Goal: Transaction & Acquisition: Book appointment/travel/reservation

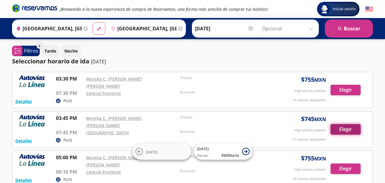
click at [343, 124] on button "Elegir" at bounding box center [345, 129] width 30 height 11
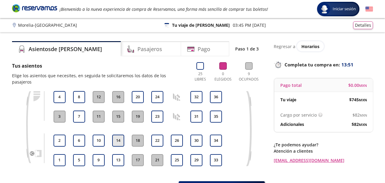
click at [118, 135] on button "14" at bounding box center [118, 141] width 12 height 12
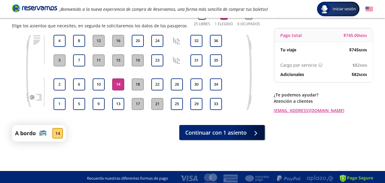
scroll to position [53, 0]
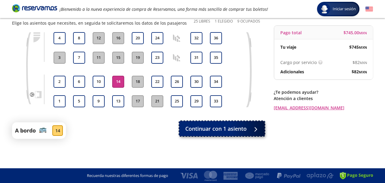
click at [247, 128] on button "Continuar con 1 asiento" at bounding box center [221, 128] width 85 height 15
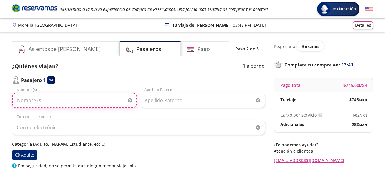
click at [65, 102] on input "Nombre (s)" at bounding box center [74, 100] width 125 height 15
type input "[PERSON_NAME]"
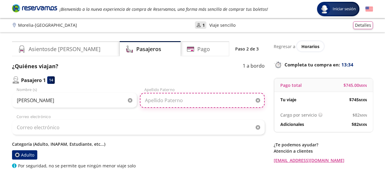
click at [164, 98] on input "Apellido Paterno" at bounding box center [202, 100] width 125 height 15
type input "[PERSON_NAME]"
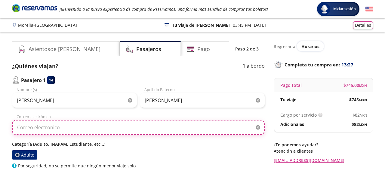
click at [78, 131] on input "Correo electrónico" at bounding box center [138, 127] width 252 height 15
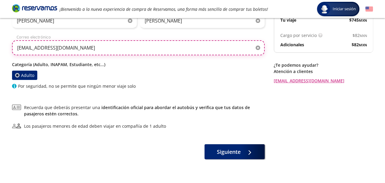
scroll to position [79, 0]
click at [56, 48] on input "[EMAIL_ADDRESS][DOMAIN_NAME]" at bounding box center [138, 48] width 252 height 15
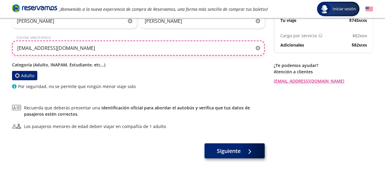
type input "[EMAIL_ADDRESS][DOMAIN_NAME]"
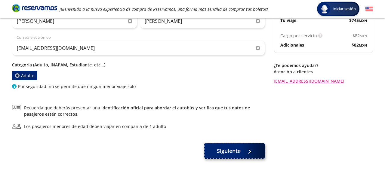
click at [252, 150] on icon at bounding box center [254, 151] width 5 height 5
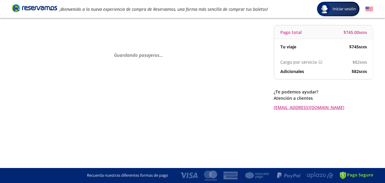
scroll to position [0, 0]
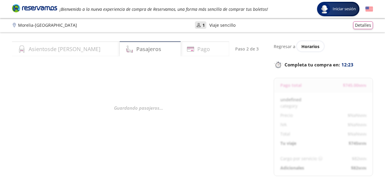
select select "MX"
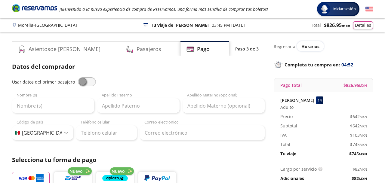
click at [88, 81] on span at bounding box center [87, 81] width 18 height 9
click at [78, 77] on input "checkbox" at bounding box center [78, 77] width 0 height 0
type input "[PERSON_NAME]"
type input "[EMAIL_ADDRESS][DOMAIN_NAME]"
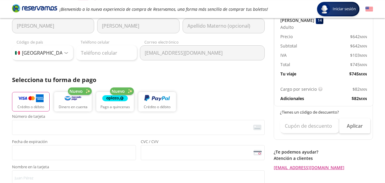
scroll to position [81, 0]
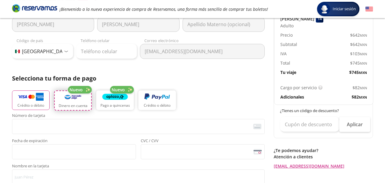
click at [75, 97] on img "button" at bounding box center [73, 97] width 22 height 9
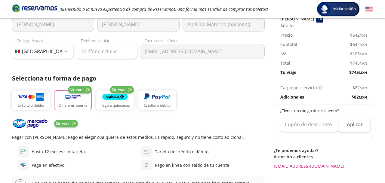
click at [164, 153] on p "Tarjeta de crédito o débito" at bounding box center [181, 151] width 53 height 6
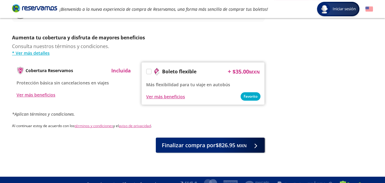
scroll to position [249, 0]
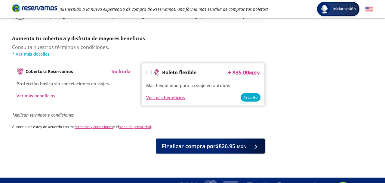
click at [149, 72] on label at bounding box center [148, 72] width 5 height 5
click at [149, 72] on input "Boleto flexible" at bounding box center [148, 74] width 4 height 4
click at [149, 72] on icon at bounding box center [148, 73] width 5 height 3
click at [149, 72] on input "Boleto flexible" at bounding box center [148, 74] width 4 height 4
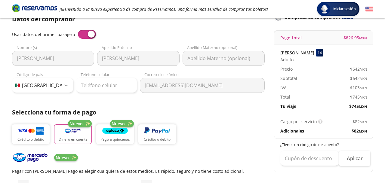
scroll to position [47, 0]
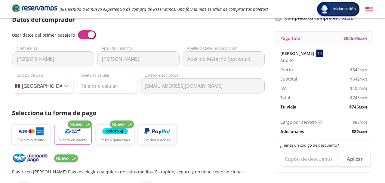
click at [80, 35] on span at bounding box center [87, 34] width 18 height 9
click at [78, 30] on input "checkbox" at bounding box center [78, 30] width 0 height 0
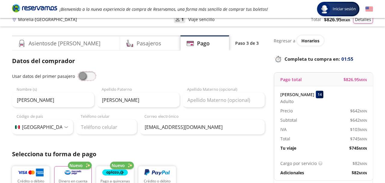
scroll to position [0, 0]
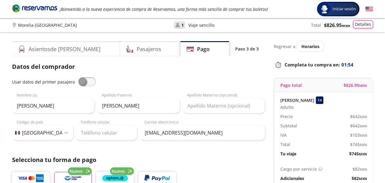
click at [362, 23] on button "Detalles" at bounding box center [363, 24] width 20 height 8
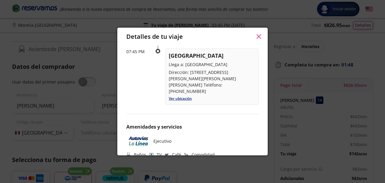
scroll to position [135, 0]
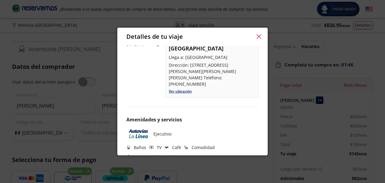
click at [261, 37] on icon "button" at bounding box center [258, 36] width 5 height 5
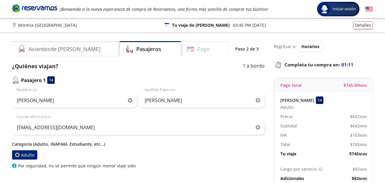
click at [200, 51] on div "Pago" at bounding box center [205, 48] width 48 height 15
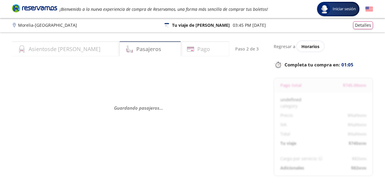
select select "MX"
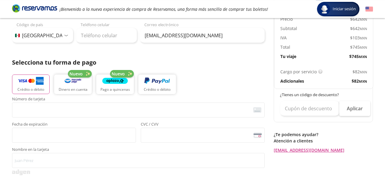
scroll to position [106, 0]
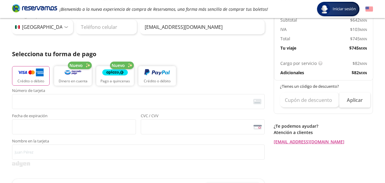
click at [303, 65] on p "Cargo por servicio" at bounding box center [298, 63] width 36 height 6
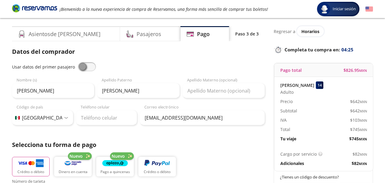
scroll to position [0, 0]
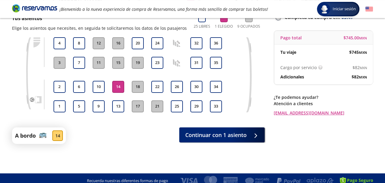
scroll to position [53, 0]
